Goal: Check status: Check status

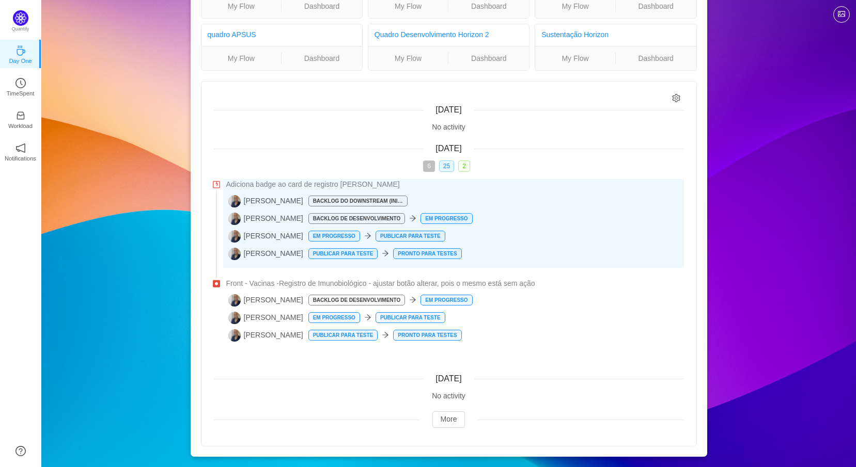
scroll to position [83, 0]
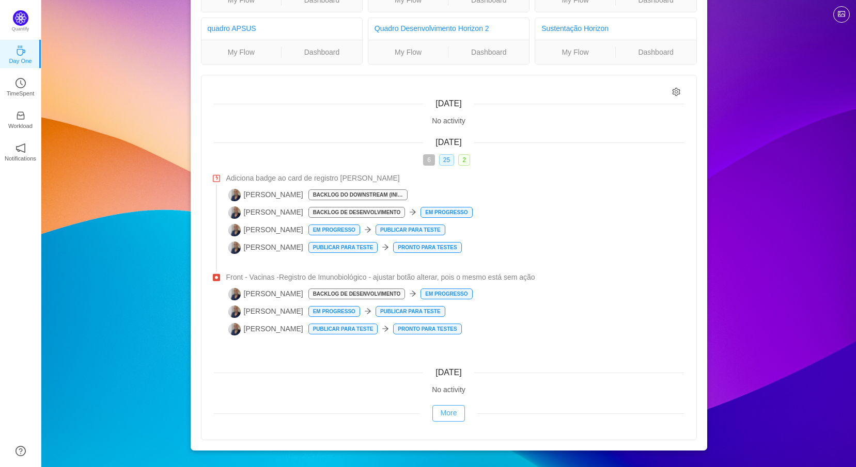
click at [448, 415] on button "More" at bounding box center [448, 413] width 33 height 17
click at [452, 420] on button "More" at bounding box center [448, 413] width 33 height 17
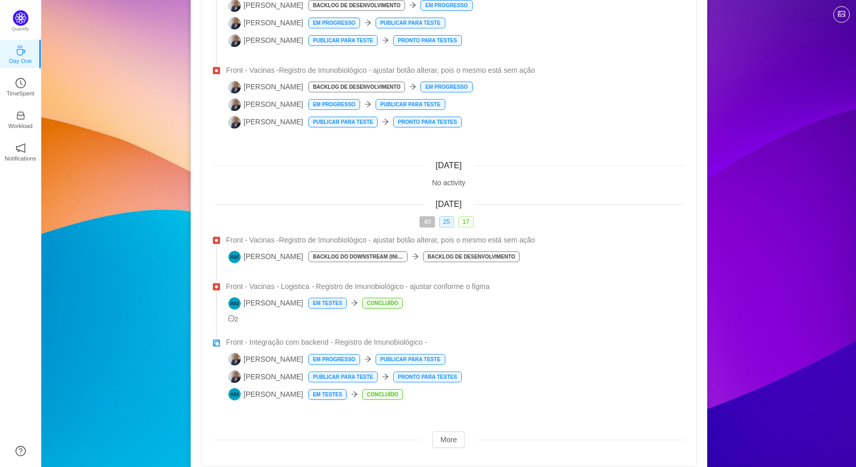
scroll to position [317, 0]
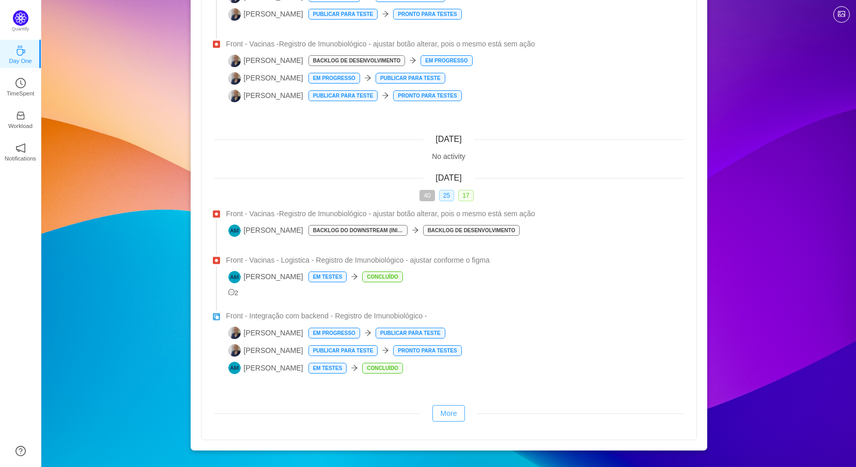
click at [444, 406] on button "More" at bounding box center [448, 413] width 33 height 17
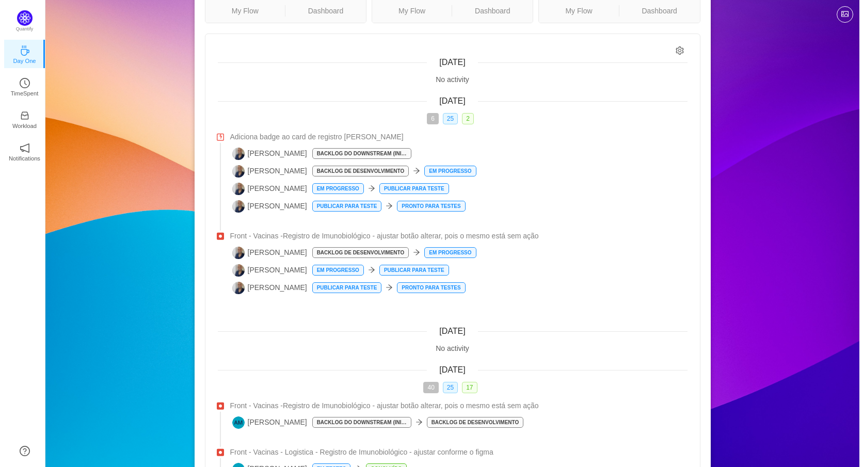
scroll to position [0, 0]
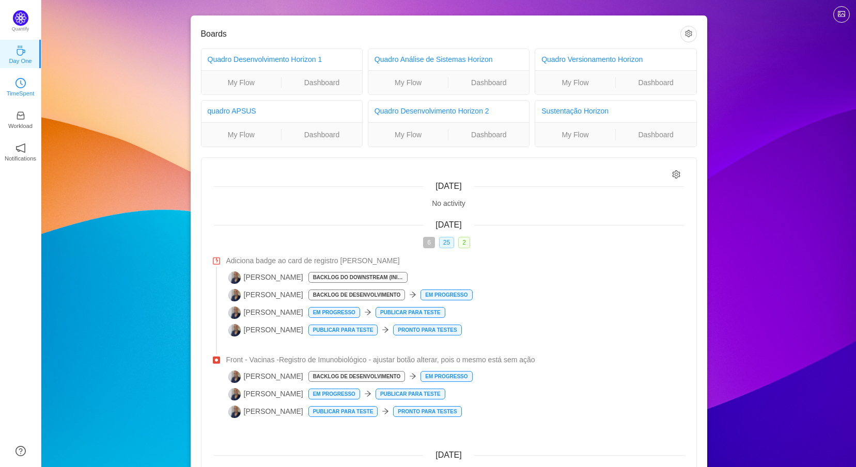
click at [19, 90] on p "TimeSpent" at bounding box center [21, 93] width 28 height 9
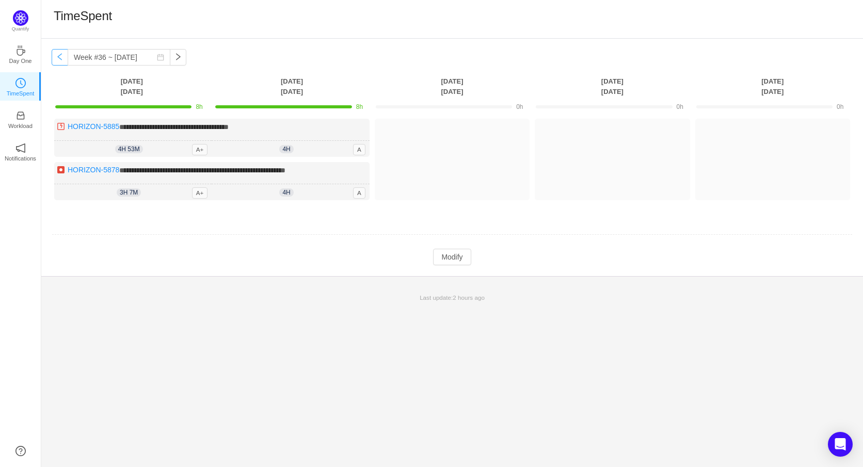
click at [61, 64] on button "button" at bounding box center [60, 57] width 17 height 17
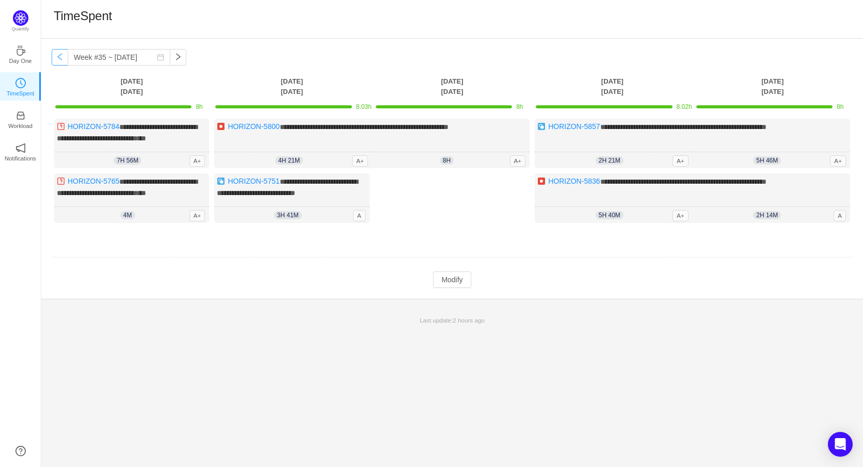
click at [61, 65] on button "button" at bounding box center [60, 57] width 17 height 17
type input "Week #34 ~ [DATE]"
